Goal: Answer question/provide support

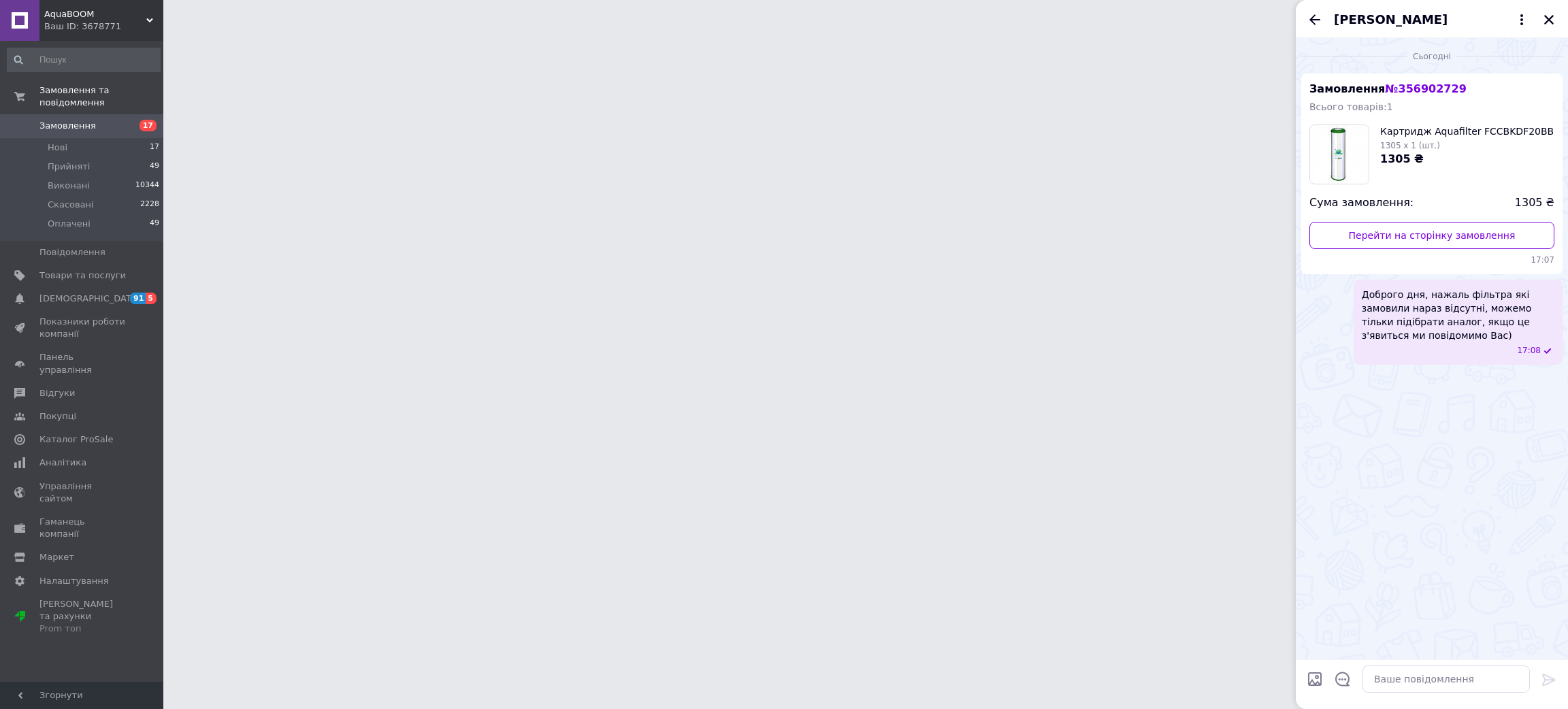
click at [1549, 29] on div "[PERSON_NAME]" at bounding box center [1432, 19] width 272 height 38
click at [1548, 18] on icon "Закрити" at bounding box center [1549, 20] width 12 height 12
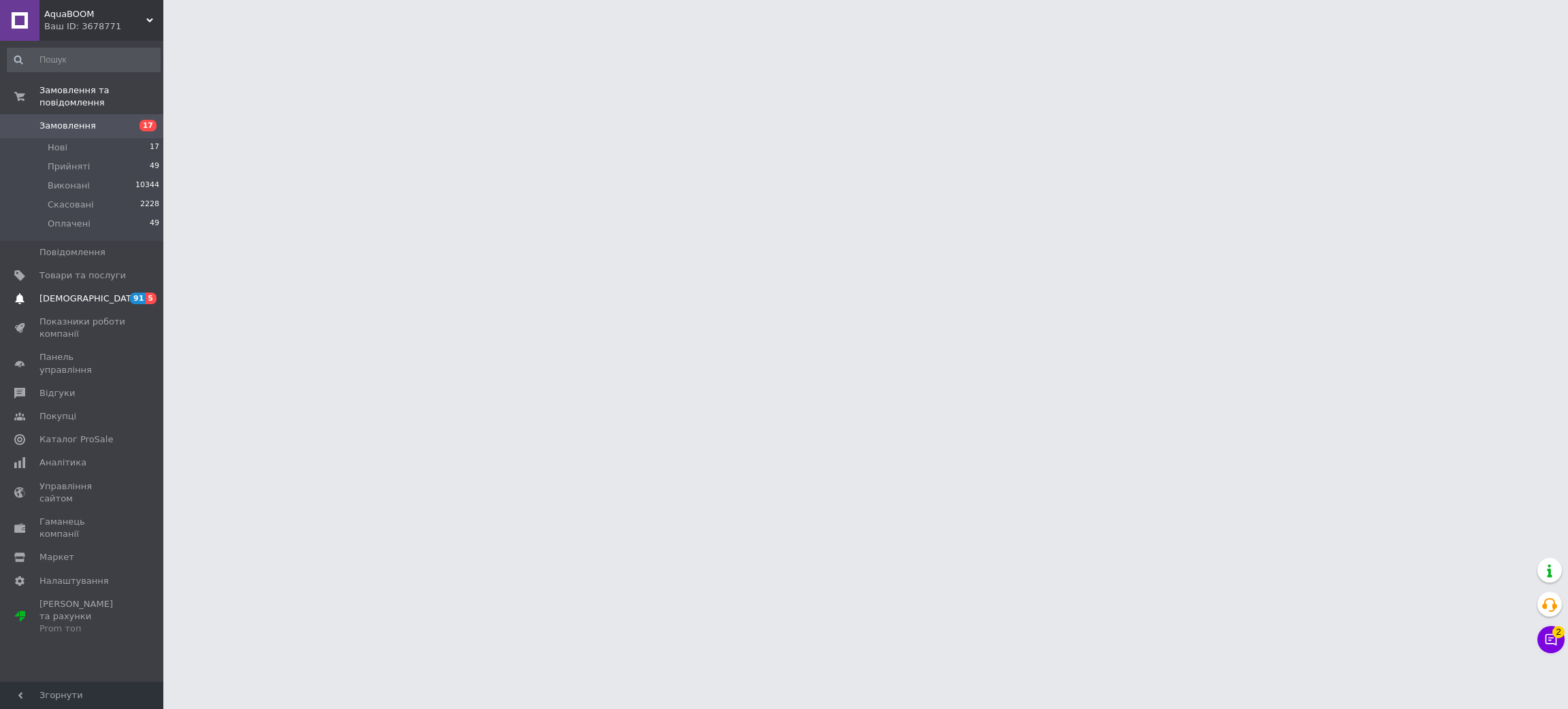
click at [83, 293] on span "[DEMOGRAPHIC_DATA]" at bounding box center [90, 299] width 101 height 12
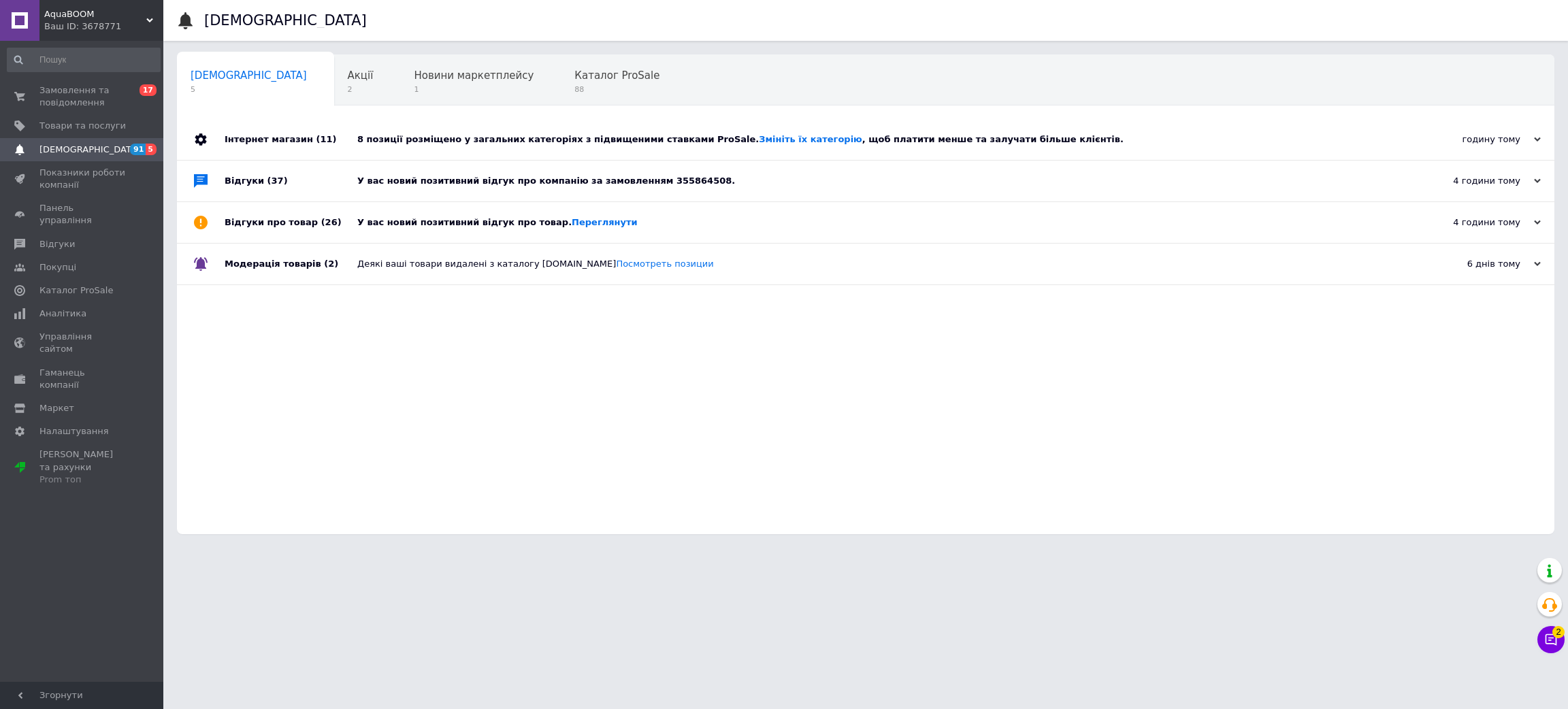
click at [395, 187] on div "У вас новий позитивний відгук про компанію за замовленням 355864508." at bounding box center [881, 181] width 1047 height 12
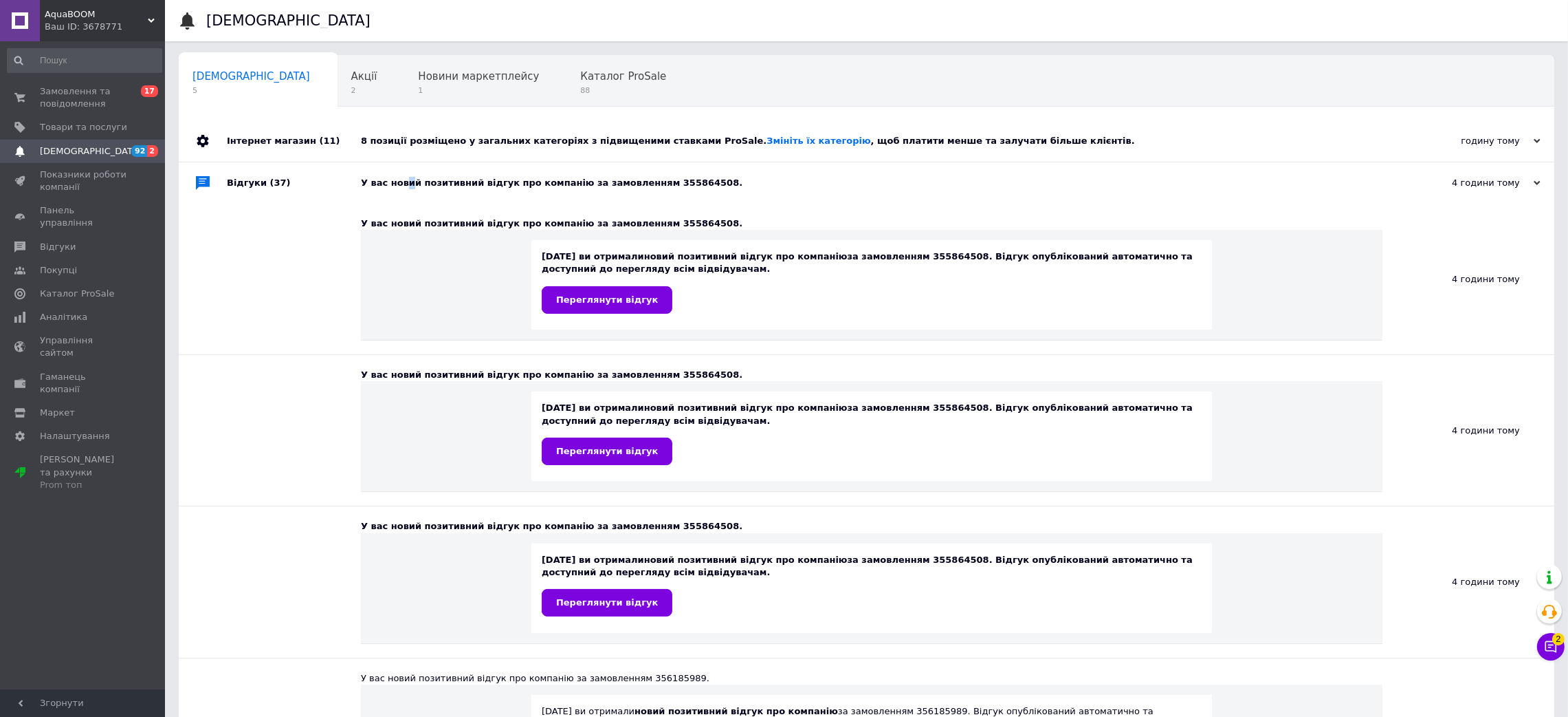
click at [399, 189] on div "У вас новий позитивний відгук про компанію за замовленням 355864508." at bounding box center [882, 183] width 1043 height 12
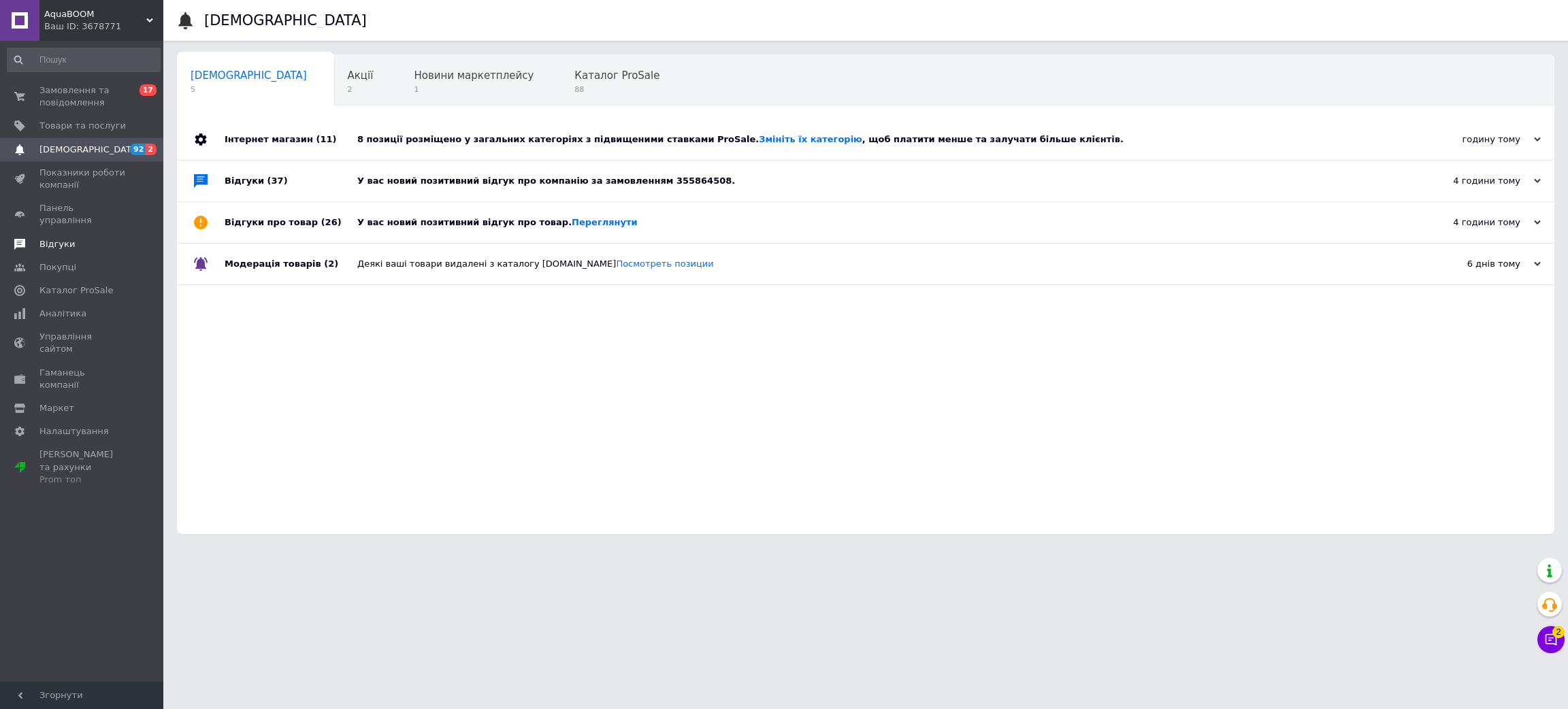
click at [62, 238] on span "Відгуки" at bounding box center [58, 245] width 36 height 12
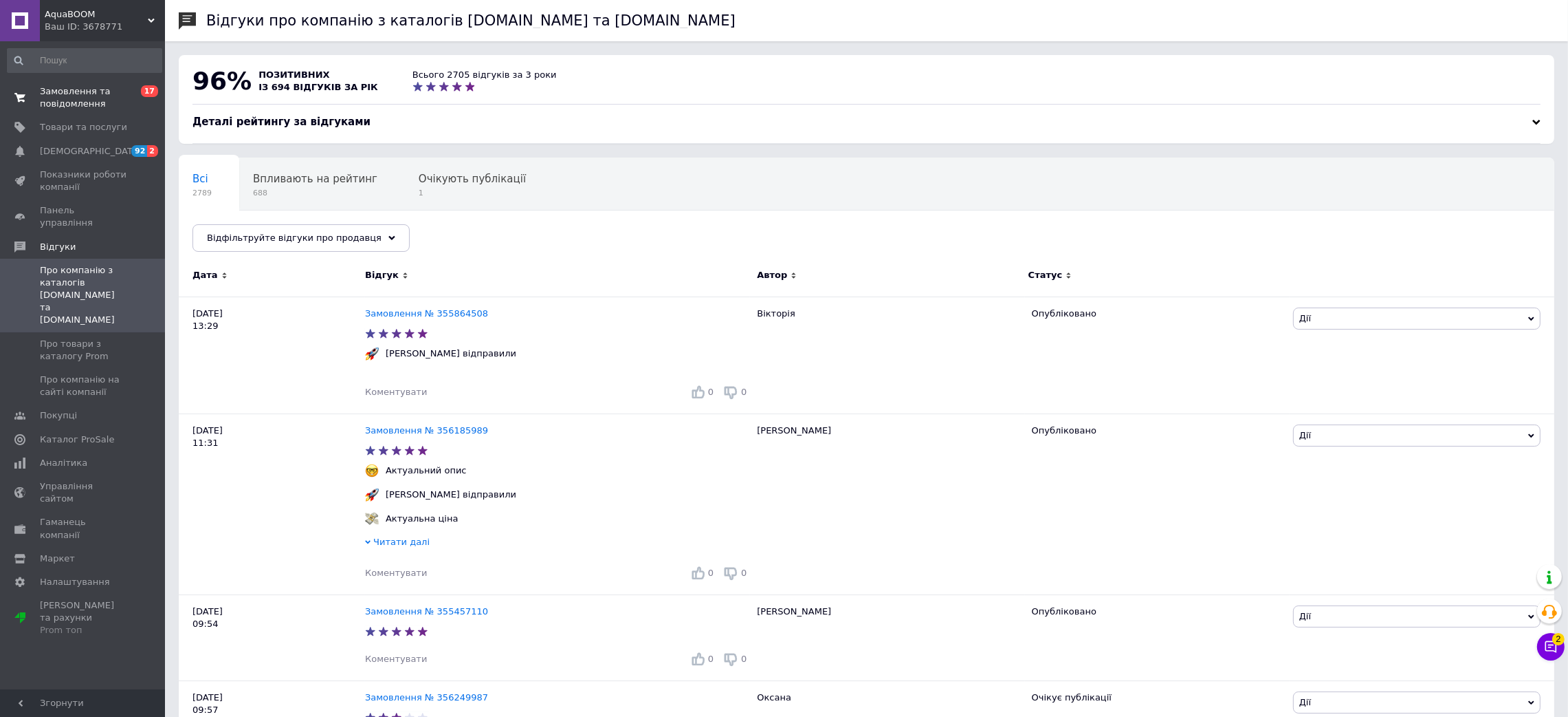
click at [57, 99] on span "Замовлення та повідомлення" at bounding box center [84, 98] width 87 height 25
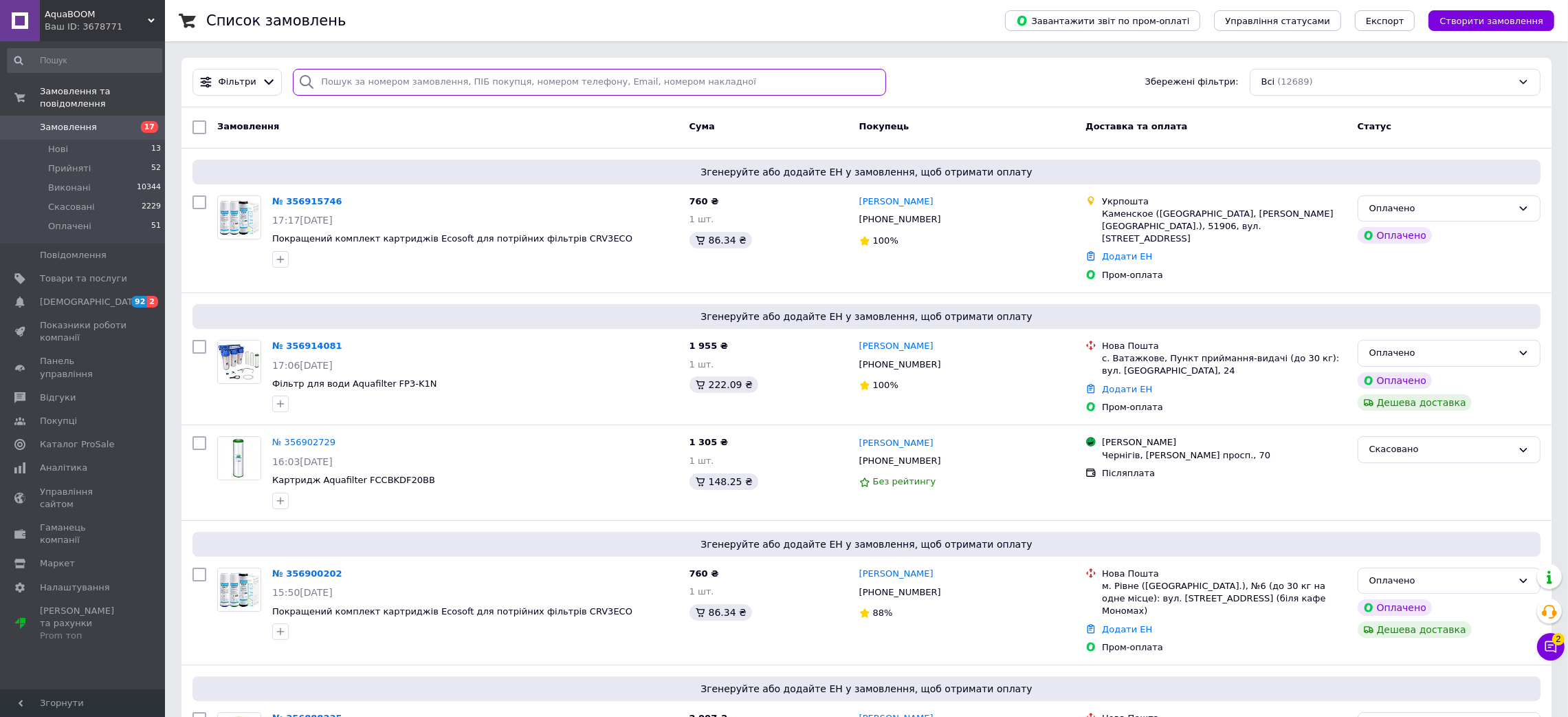
click at [467, 78] on input "search" at bounding box center [589, 82] width 593 height 27
paste input "356915746"
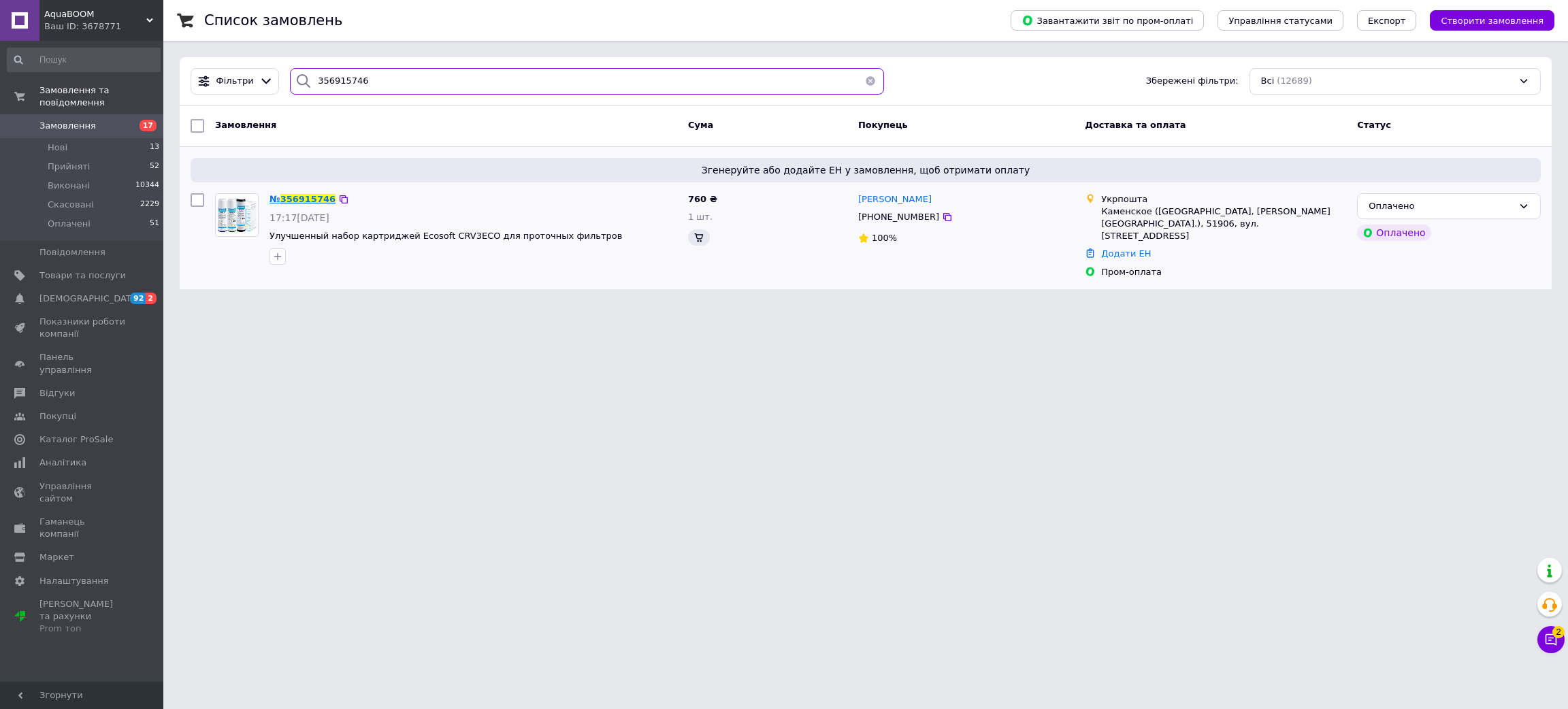
type input "356915746"
click at [295, 195] on span "356915746" at bounding box center [308, 199] width 55 height 10
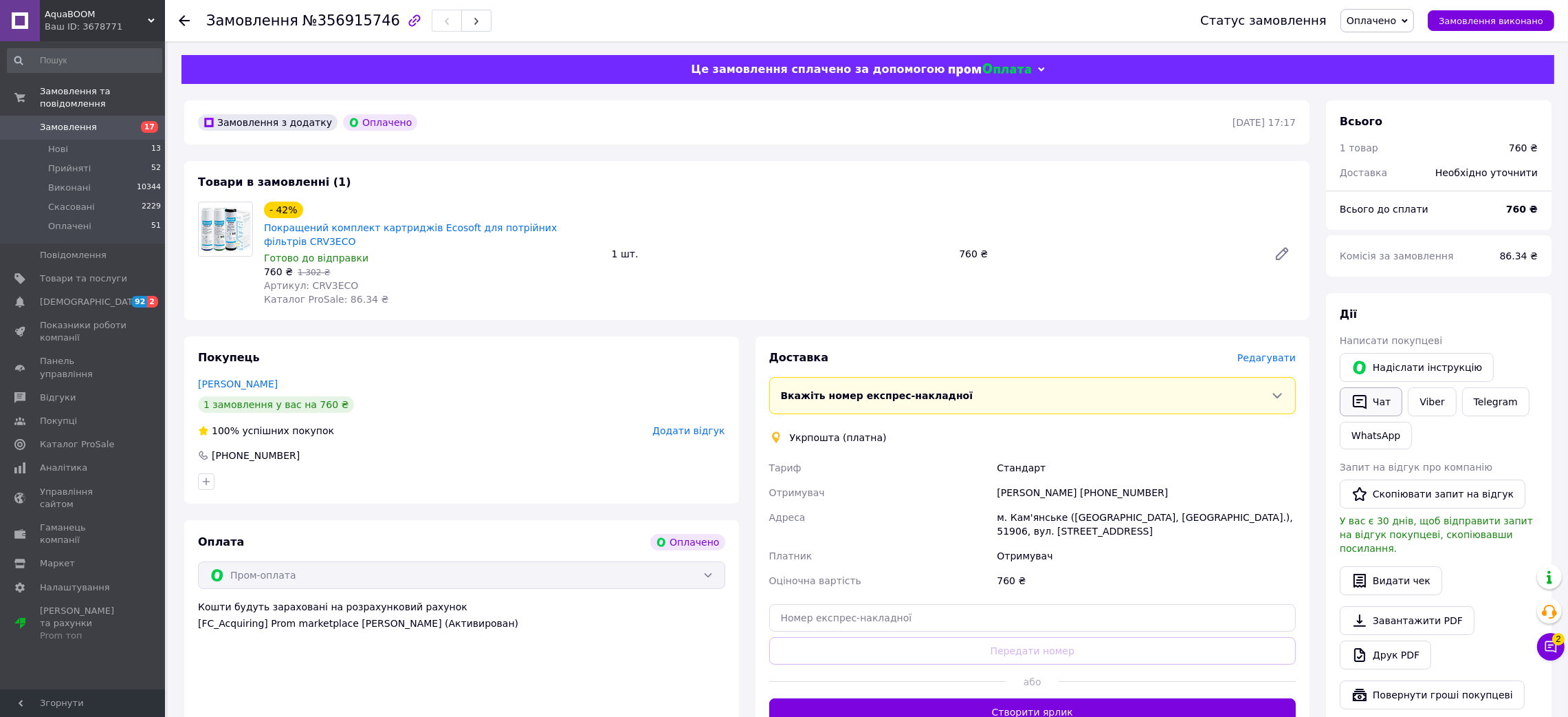
click at [1371, 393] on button "Чат" at bounding box center [1371, 402] width 62 height 29
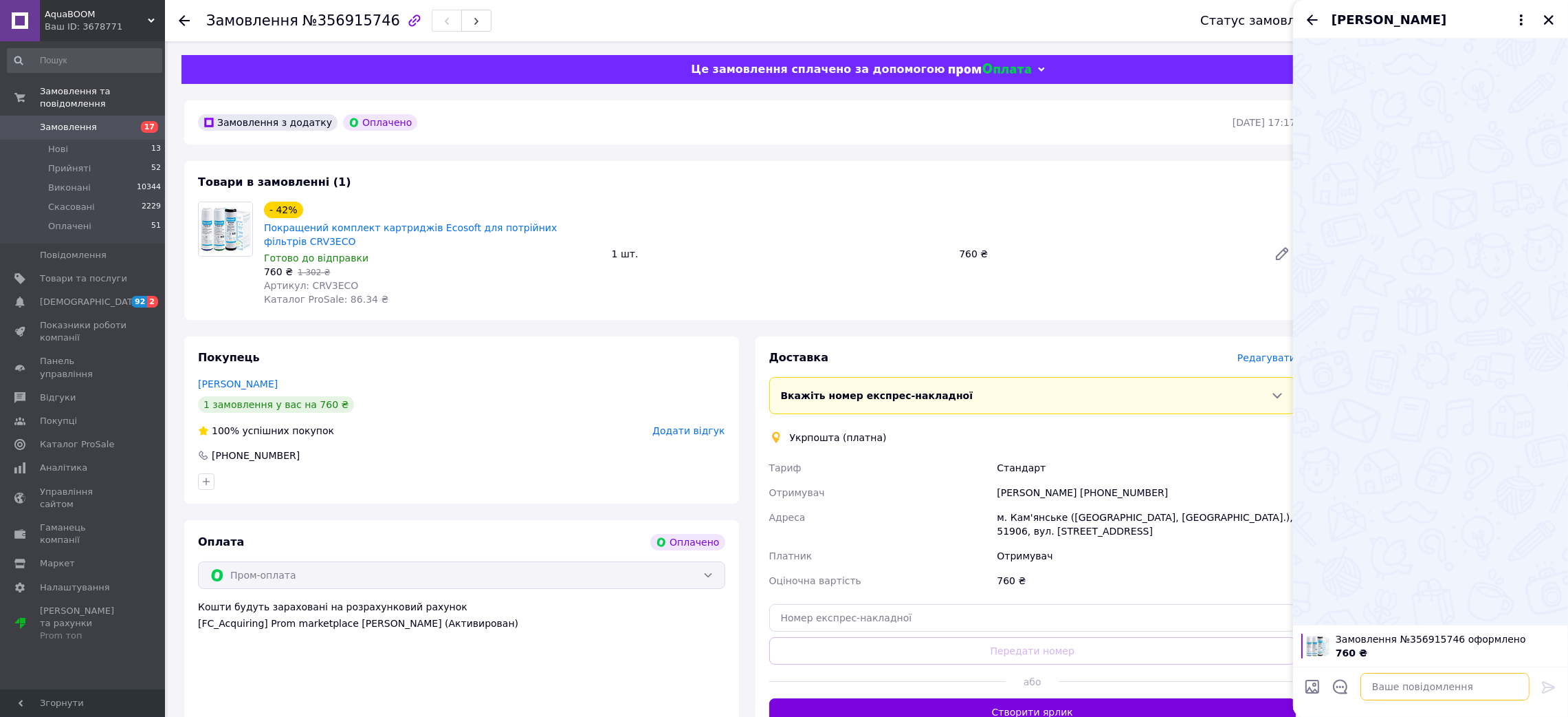
click at [1396, 679] on textarea at bounding box center [1445, 687] width 169 height 28
type textarea "Доброго дня, ваше замовлення прийнято , очікйте на відправлення"
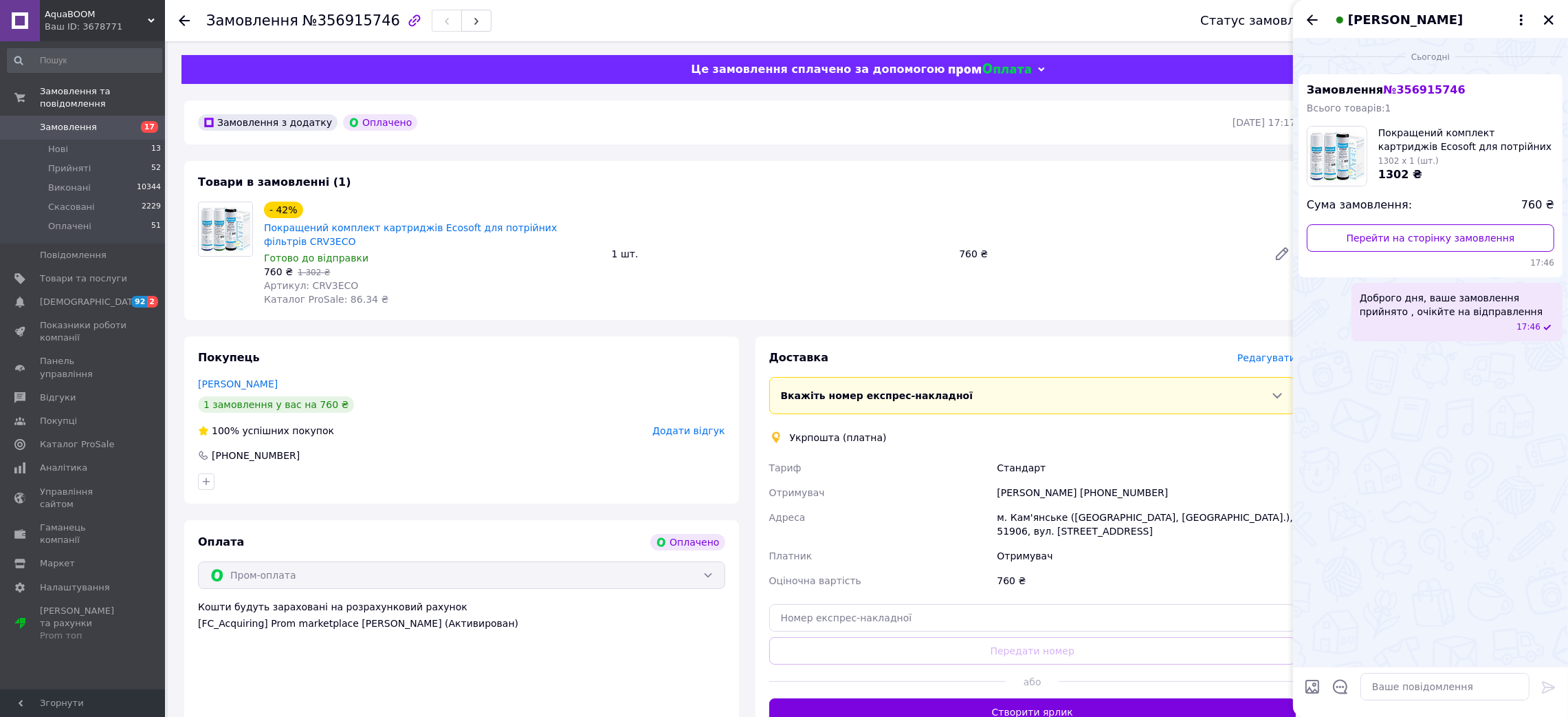
click at [53, 121] on span "Замовлення" at bounding box center [69, 127] width 57 height 12
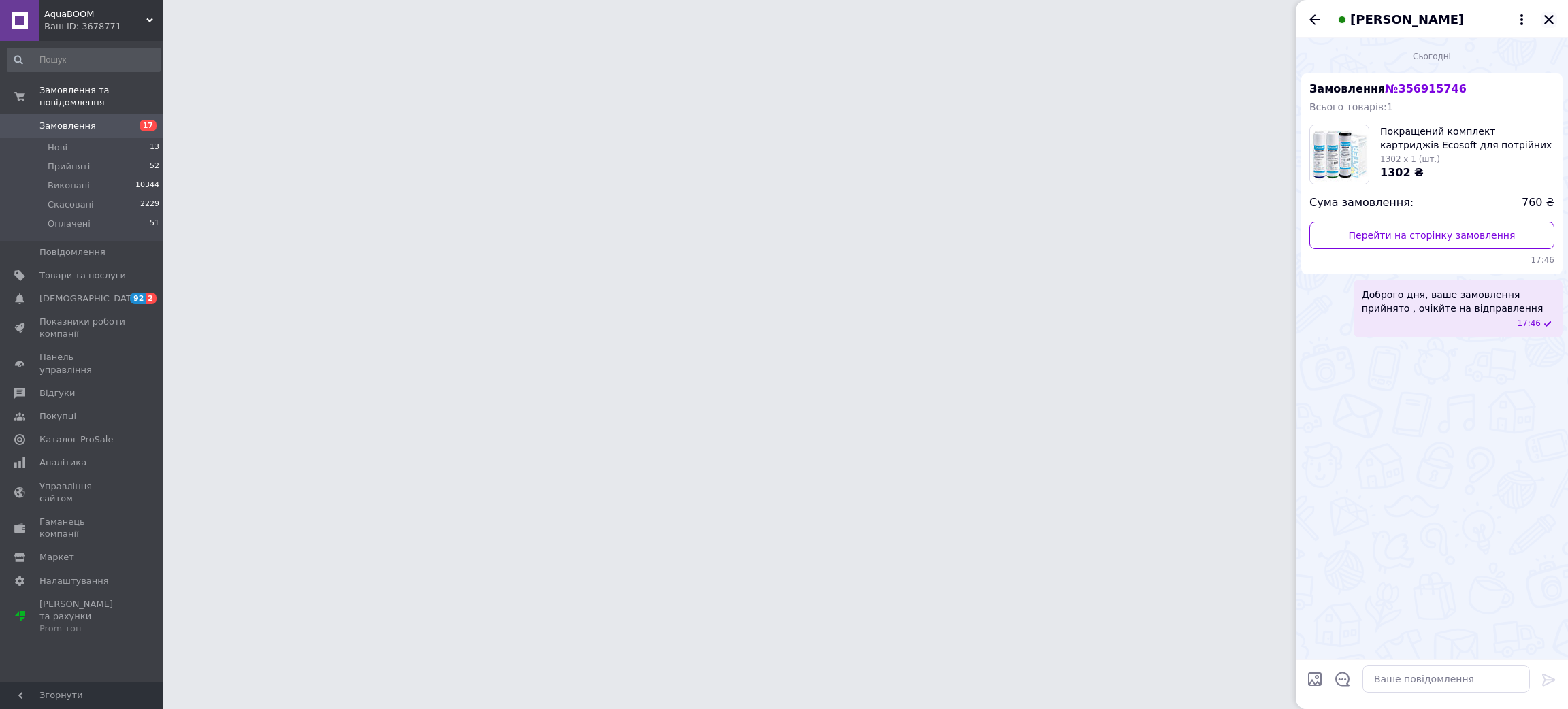
click at [1548, 23] on icon "Закрити" at bounding box center [1549, 20] width 12 height 12
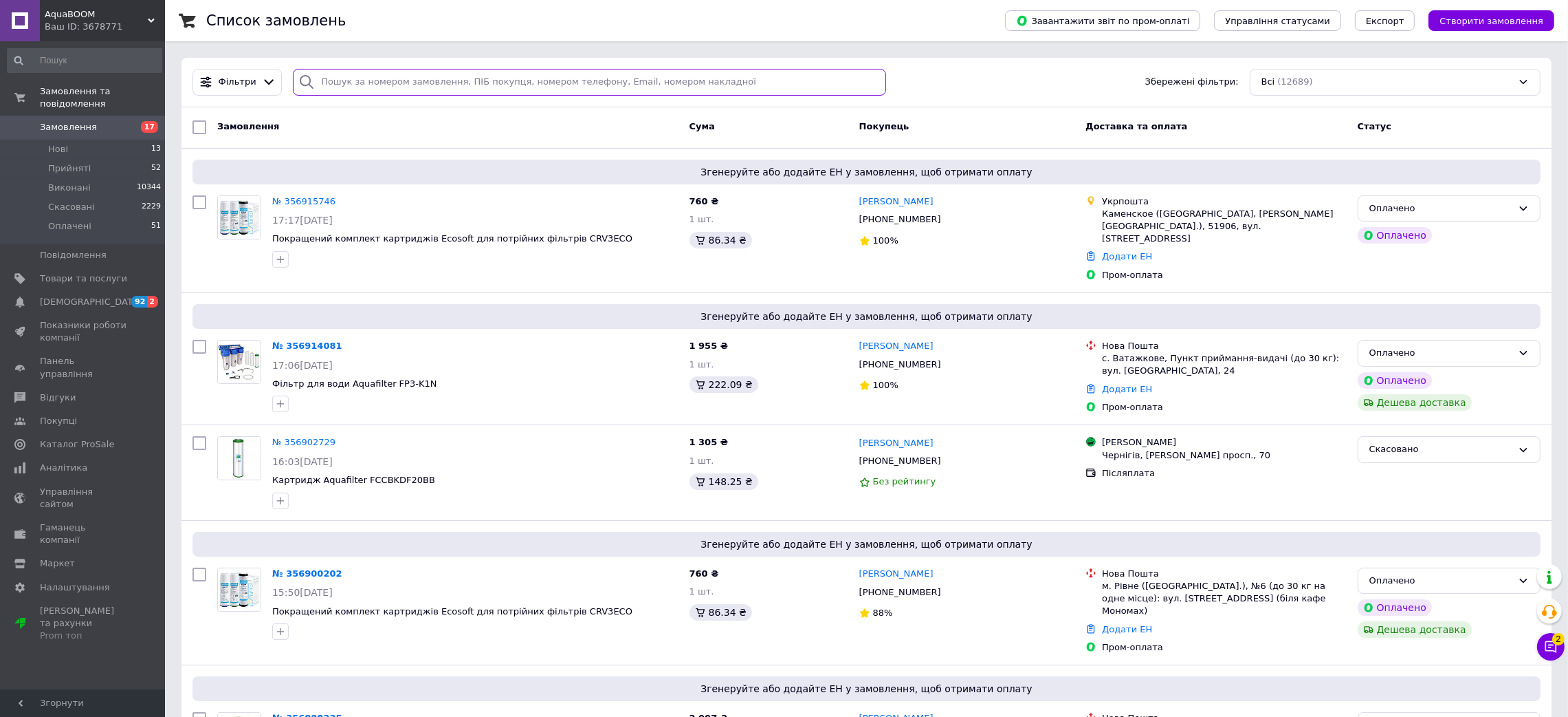
click at [614, 80] on input "search" at bounding box center [589, 82] width 593 height 27
paste input "356915746"
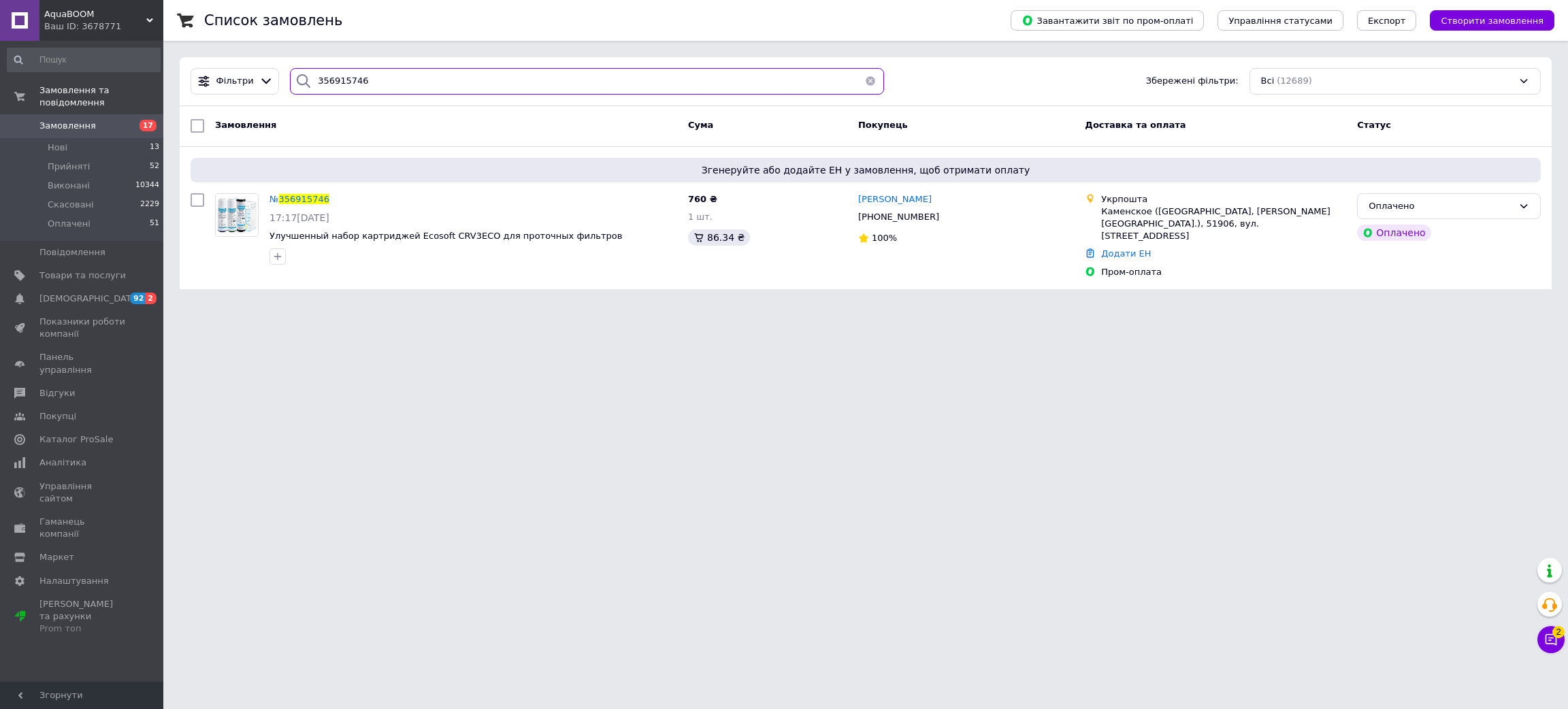
type input "356915746"
click at [942, 218] on icon at bounding box center [948, 217] width 11 height 11
